Goal: Check status: Check status

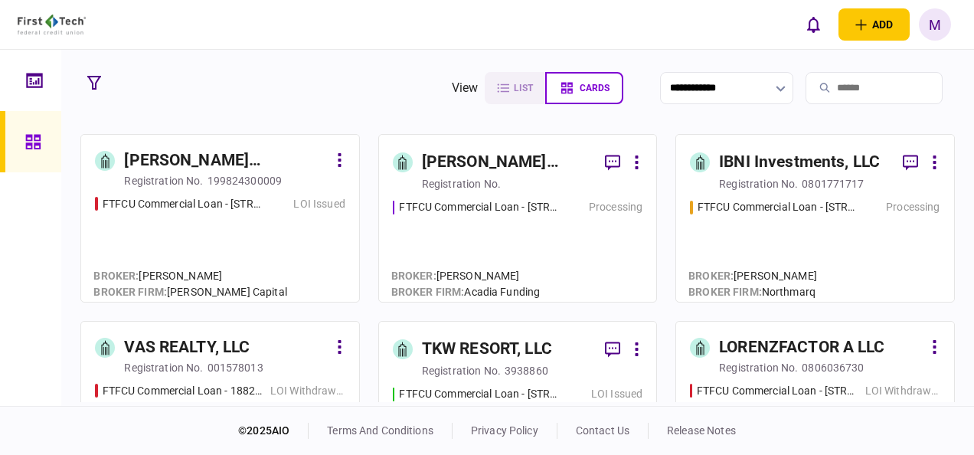
click at [583, 242] on div "FTFCU Commercial Loan - [STREET_ADDRESS][PERSON_NAME] Processing" at bounding box center [518, 243] width 250 height 89
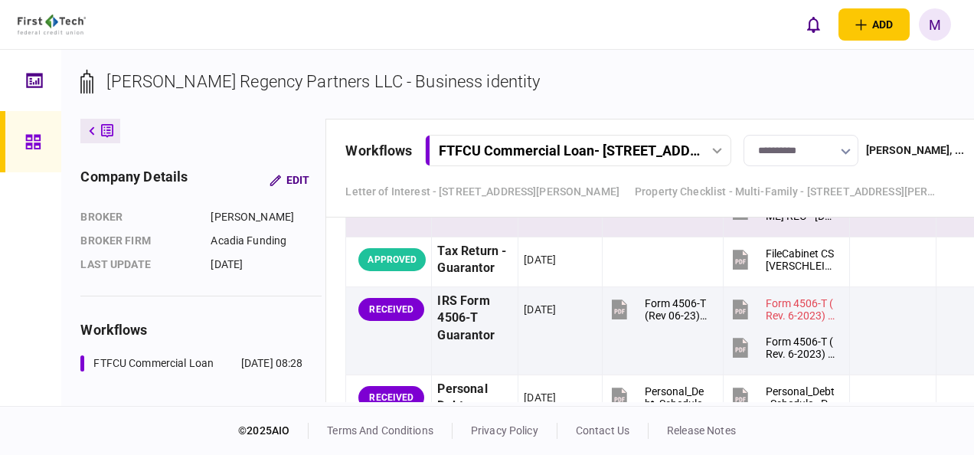
scroll to position [2756, 0]
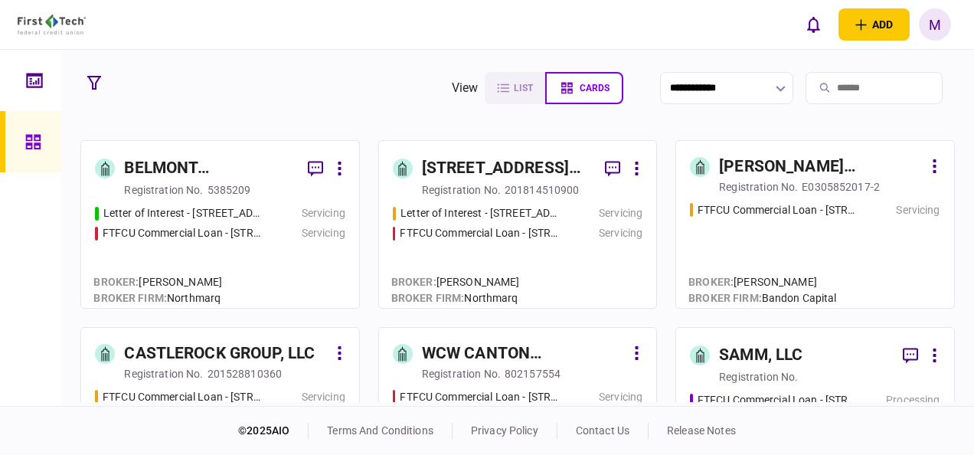
scroll to position [995, 0]
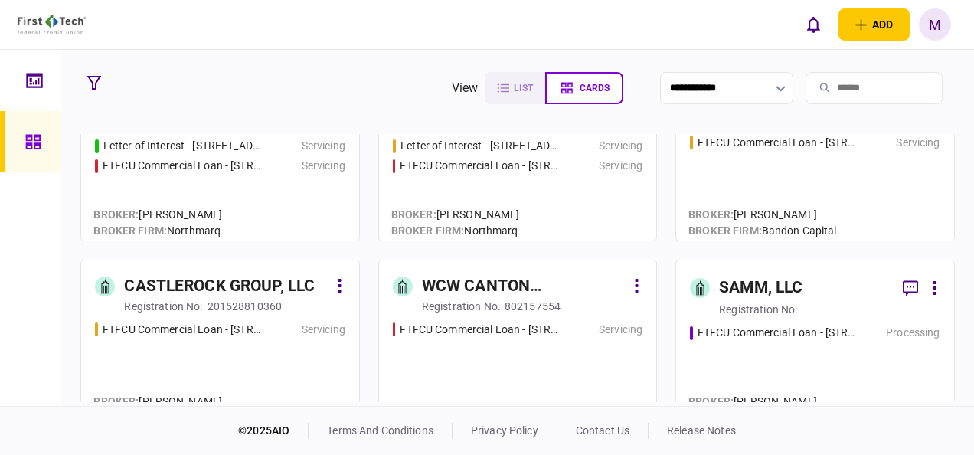
drag, startPoint x: 96, startPoint y: 86, endPoint x: 120, endPoint y: 253, distance: 168.6
click at [96, 86] on icon "button" at bounding box center [94, 83] width 14 height 14
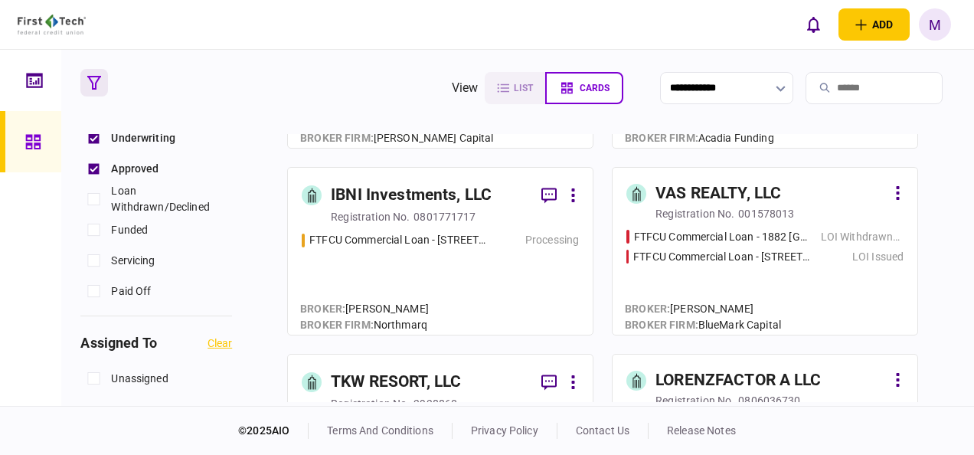
scroll to position [230, 0]
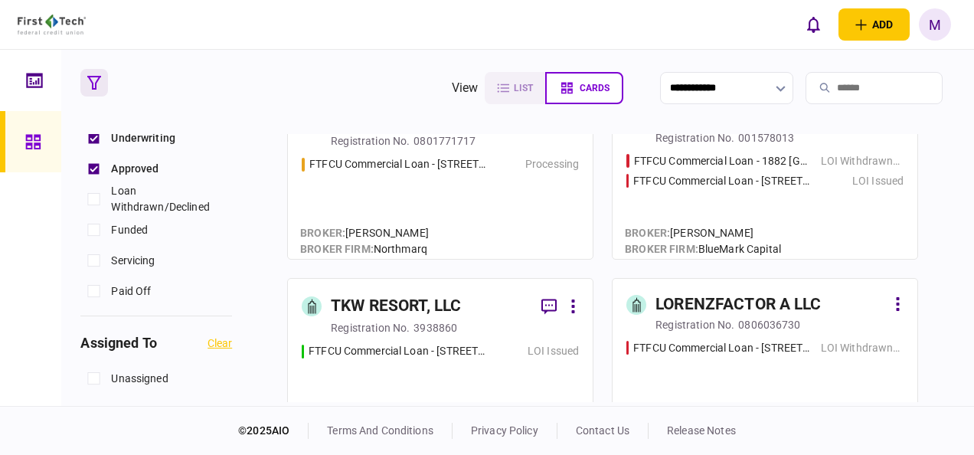
click at [765, 192] on div "FTFCU Commercial Loan - 1882 New Scotland Road LOI Withdrawn/Declined FTFCU Com…" at bounding box center [764, 199] width 277 height 93
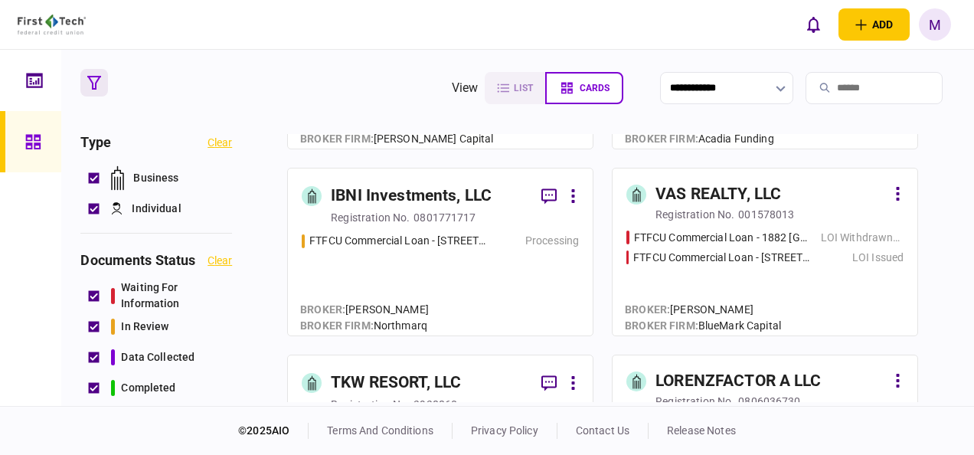
scroll to position [230, 0]
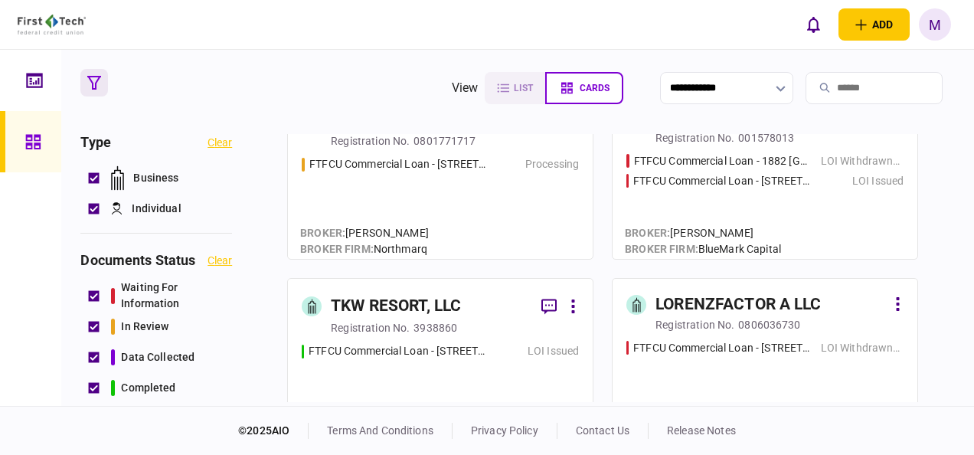
click at [461, 311] on div "TKW RESORT, LLC" at bounding box center [396, 306] width 130 height 24
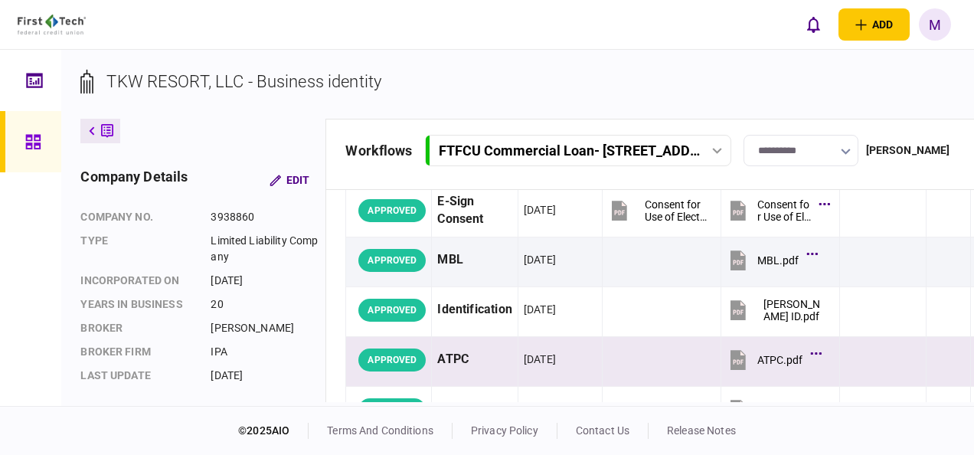
scroll to position [459, 0]
